Goal: Transaction & Acquisition: Purchase product/service

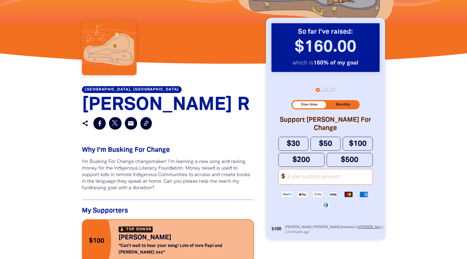
scroll to position [166, 0]
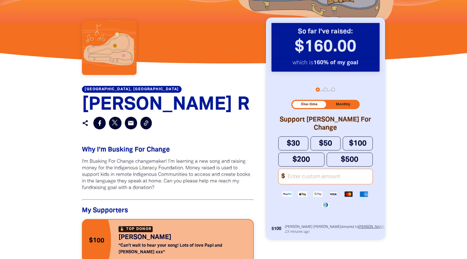
click at [314, 180] on input "Other Amount" at bounding box center [328, 176] width 88 height 15
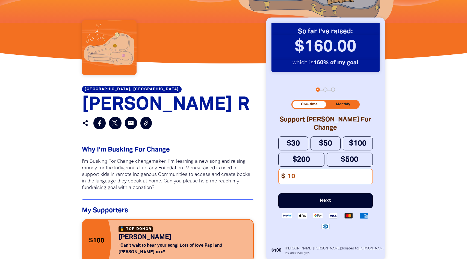
type input "10"
click at [346, 199] on span "Next" at bounding box center [325, 200] width 76 height 4
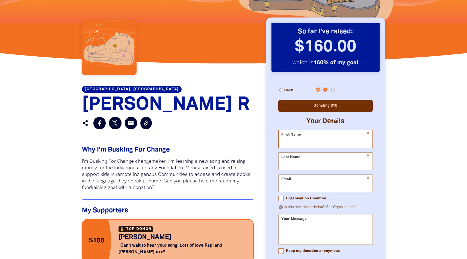
click at [301, 138] on input "First Name" at bounding box center [325, 138] width 94 height 17
type input "[PERSON_NAME]"
type input "D"
type input "[PERSON_NAME]"
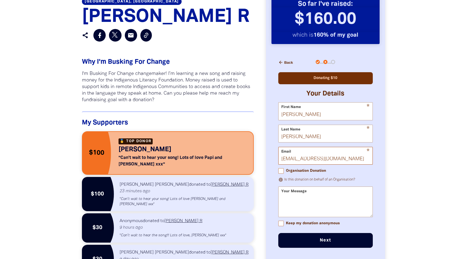
scroll to position [256, 0]
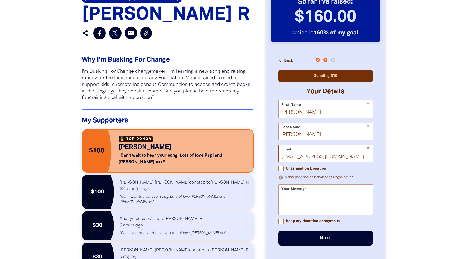
type input "[EMAIL_ADDRESS][DOMAIN_NAME]"
click at [308, 194] on textarea "Your Message" at bounding box center [325, 204] width 94 height 20
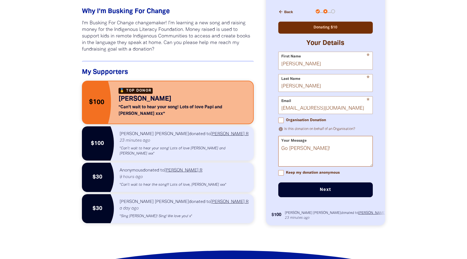
scroll to position [305, 0]
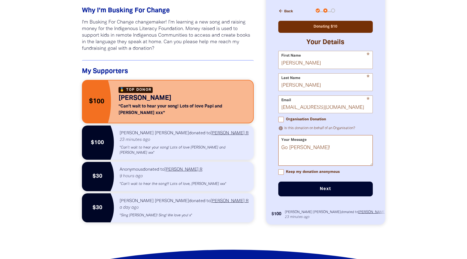
type textarea "Go [PERSON_NAME]!"
click at [289, 181] on button "Next chevron_right" at bounding box center [325, 188] width 94 height 15
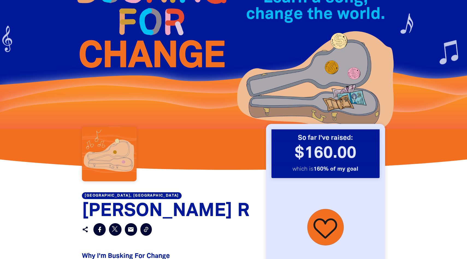
scroll to position [32, 0]
